Goal: Task Accomplishment & Management: Use online tool/utility

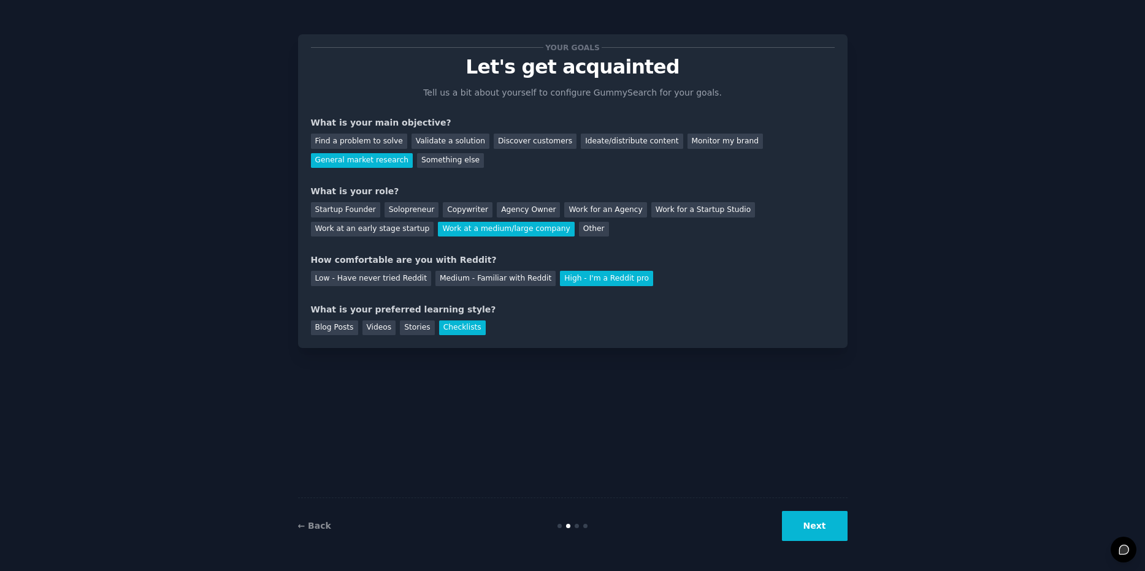
click at [797, 532] on button "Next" at bounding box center [815, 526] width 66 height 30
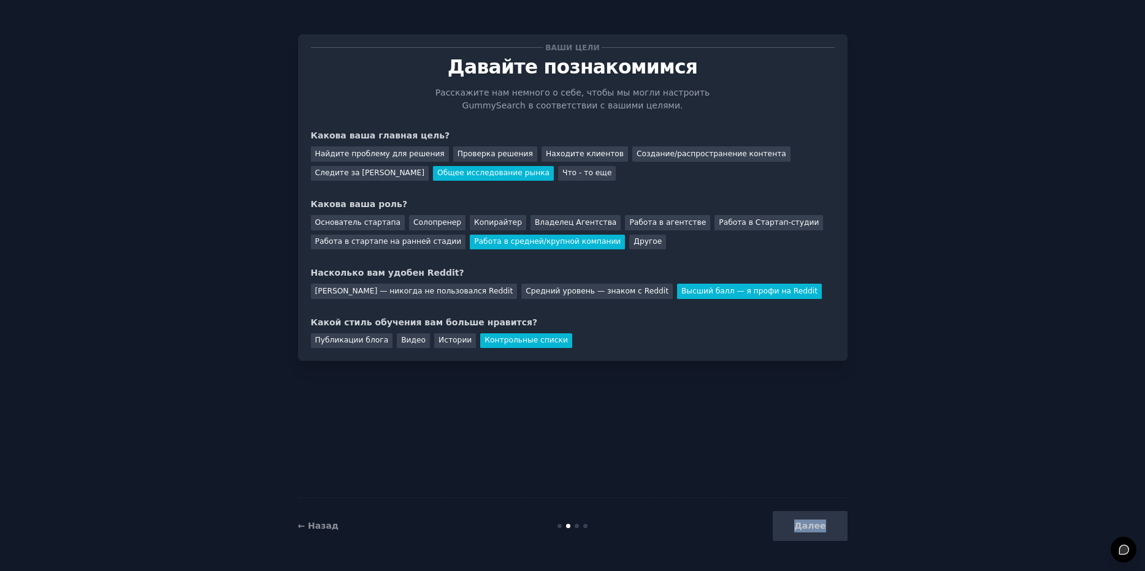
click at [797, 532] on div "Далее" at bounding box center [755, 526] width 183 height 30
click at [806, 528] on div "Далее" at bounding box center [755, 526] width 183 height 30
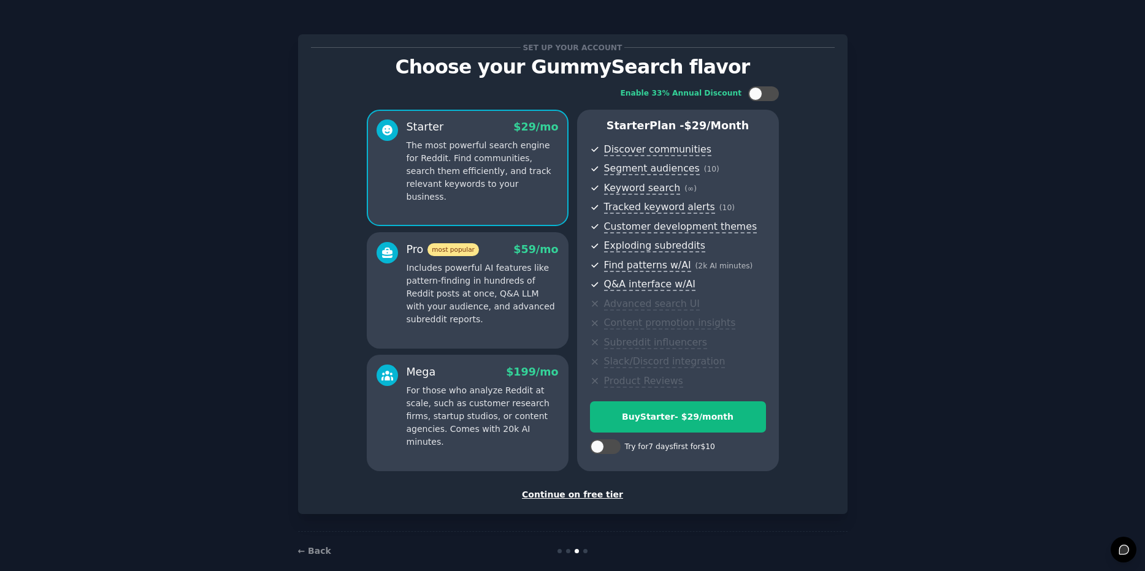
click at [828, 527] on div "Set up your account Choose your GummySearch flavor Enable 33% Annual Discount S…" at bounding box center [572, 294] width 549 height 554
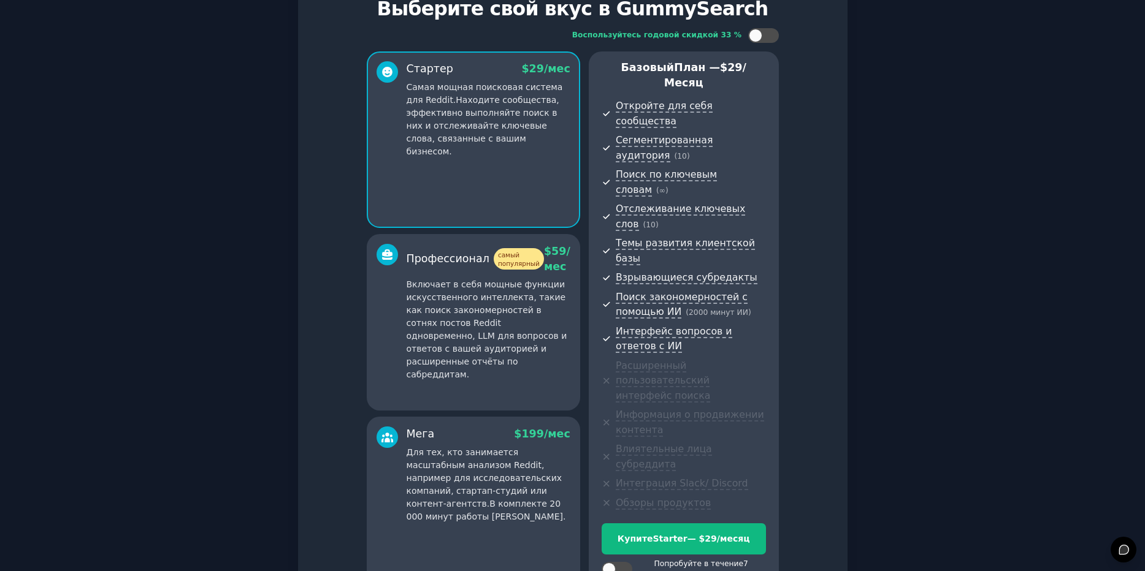
scroll to position [77, 0]
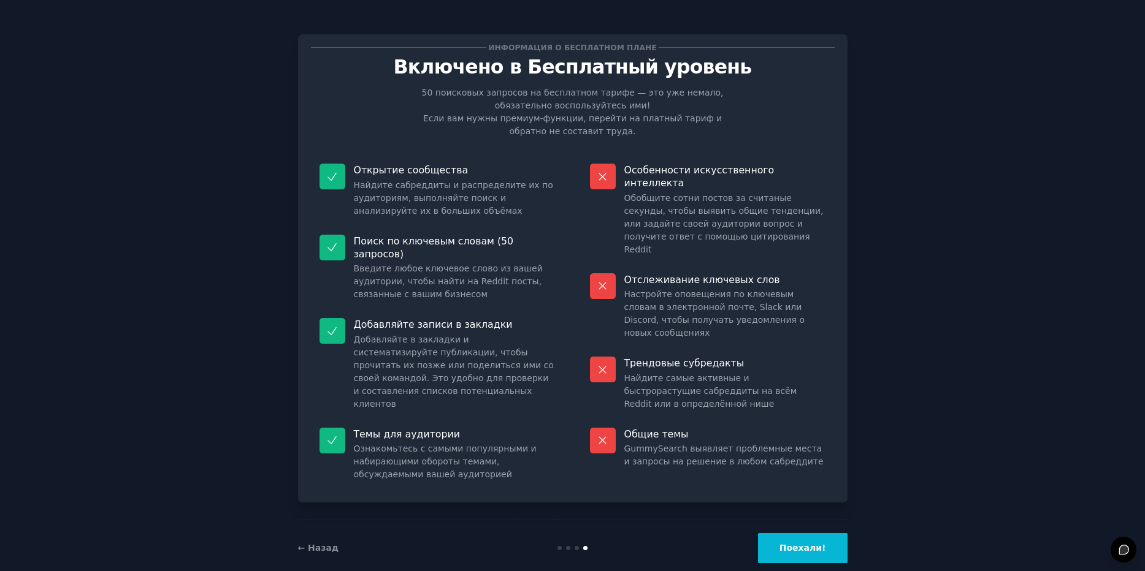
click at [804, 543] on ya-tr-span "Поехали!" at bounding box center [802, 548] width 47 height 10
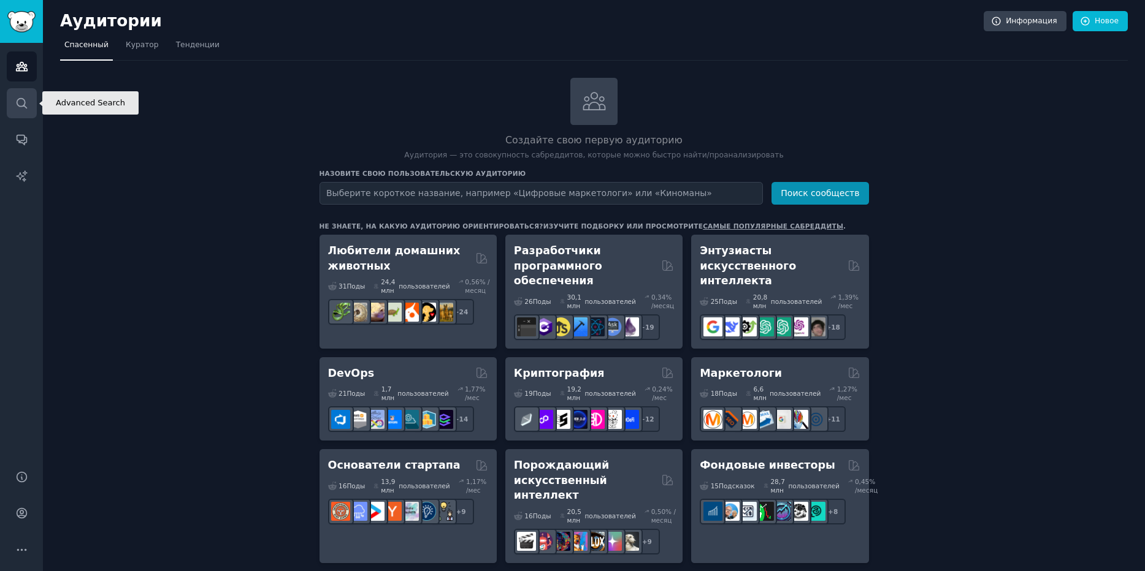
click at [17, 106] on icon "Боковая панель" at bounding box center [21, 103] width 13 height 13
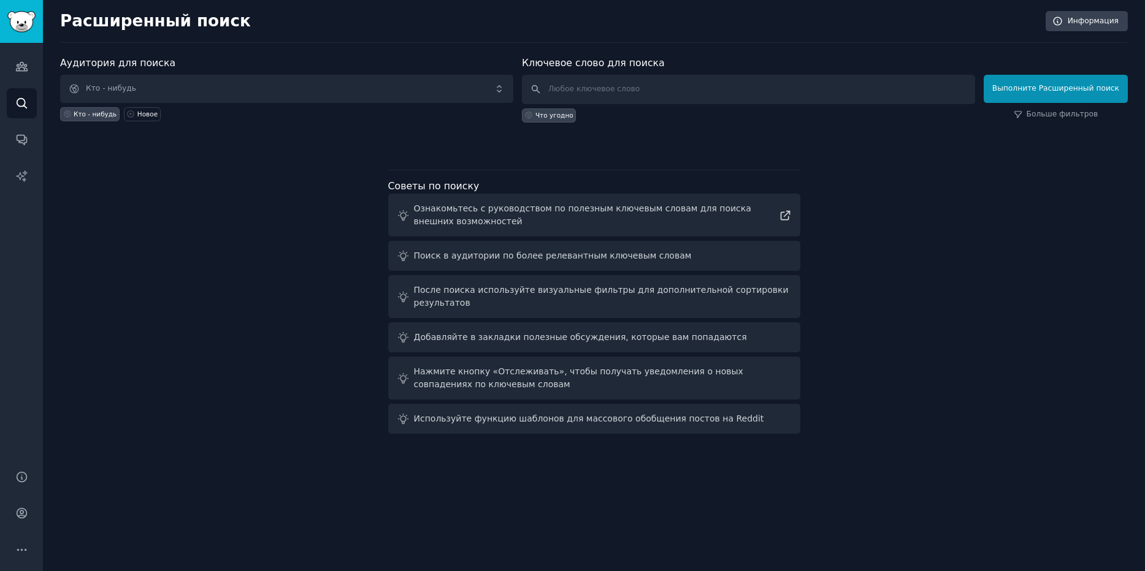
drag, startPoint x: 766, startPoint y: 495, endPoint x: 591, endPoint y: 372, distance: 214.7
click at [766, 497] on div "Расширенный поиск Информация Аудитория для поиска Кто - нибудь Кто - нибудь Нов…" at bounding box center [594, 285] width 1102 height 571
